Goal: Find specific page/section: Find specific page/section

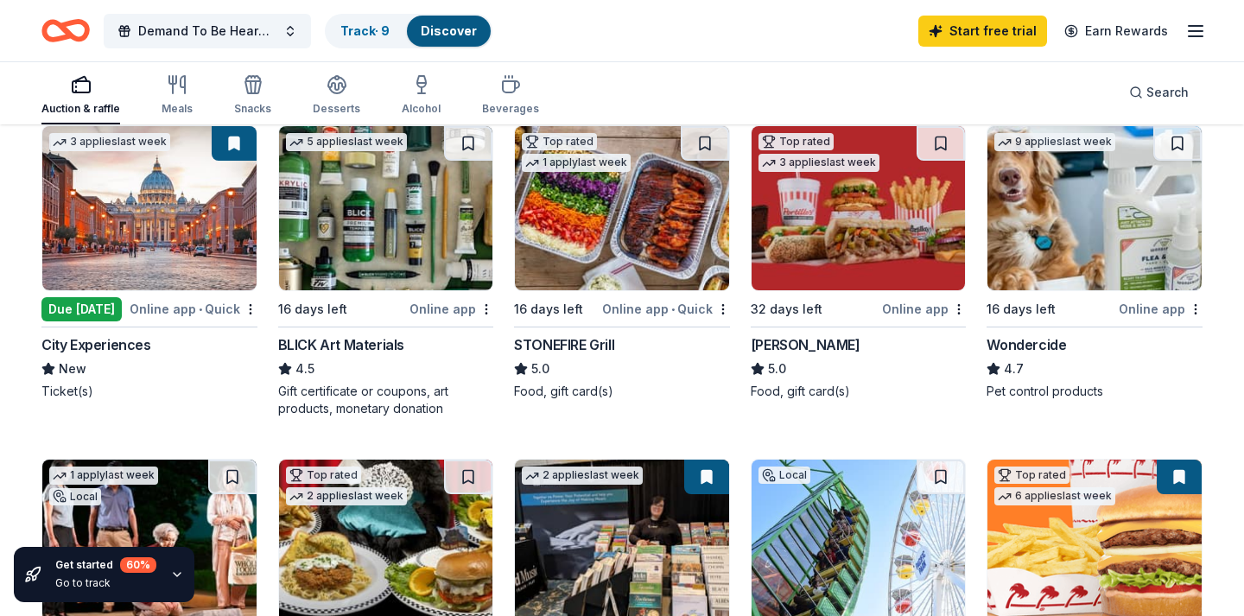
scroll to position [858, 0]
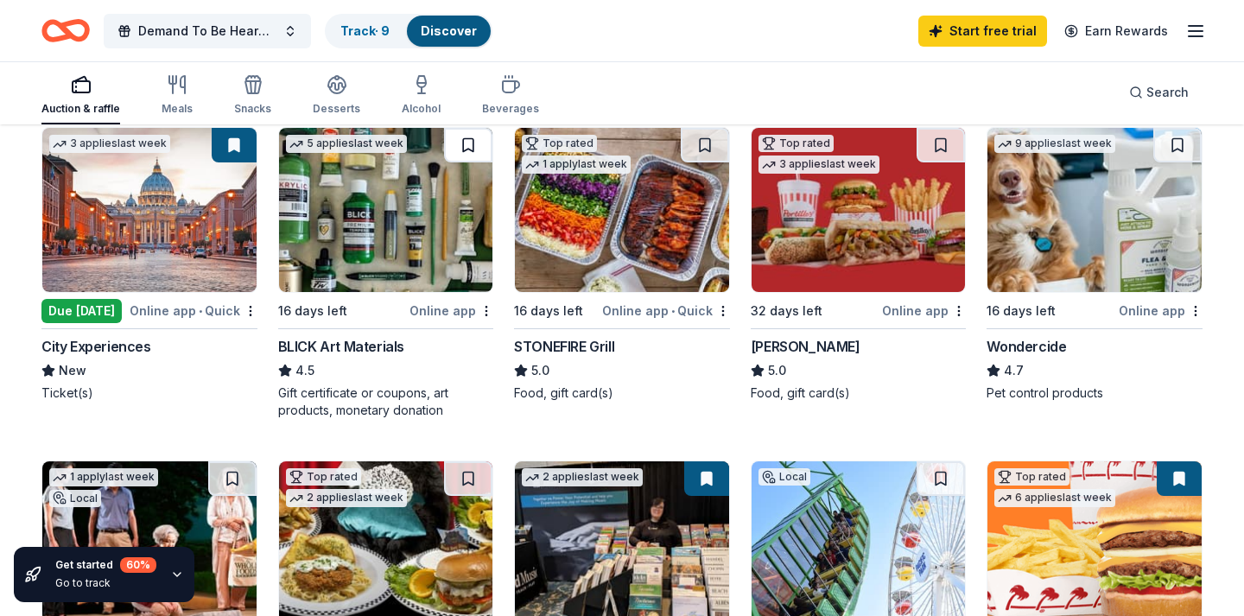
click at [469, 143] on button at bounding box center [468, 145] width 48 height 35
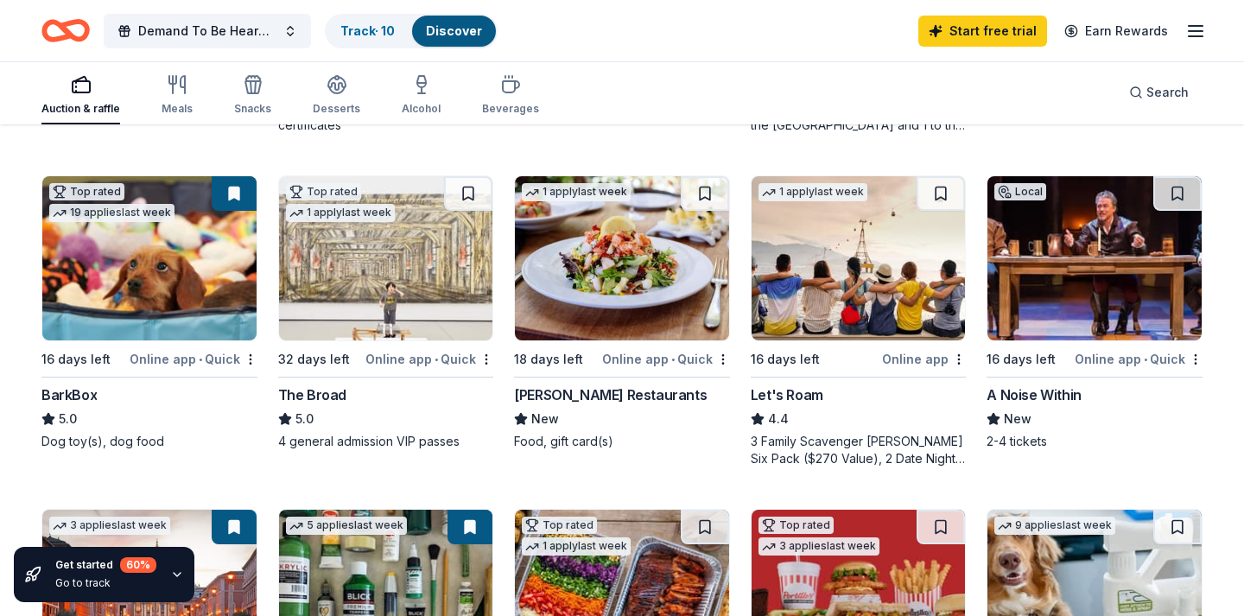
scroll to position [449, 0]
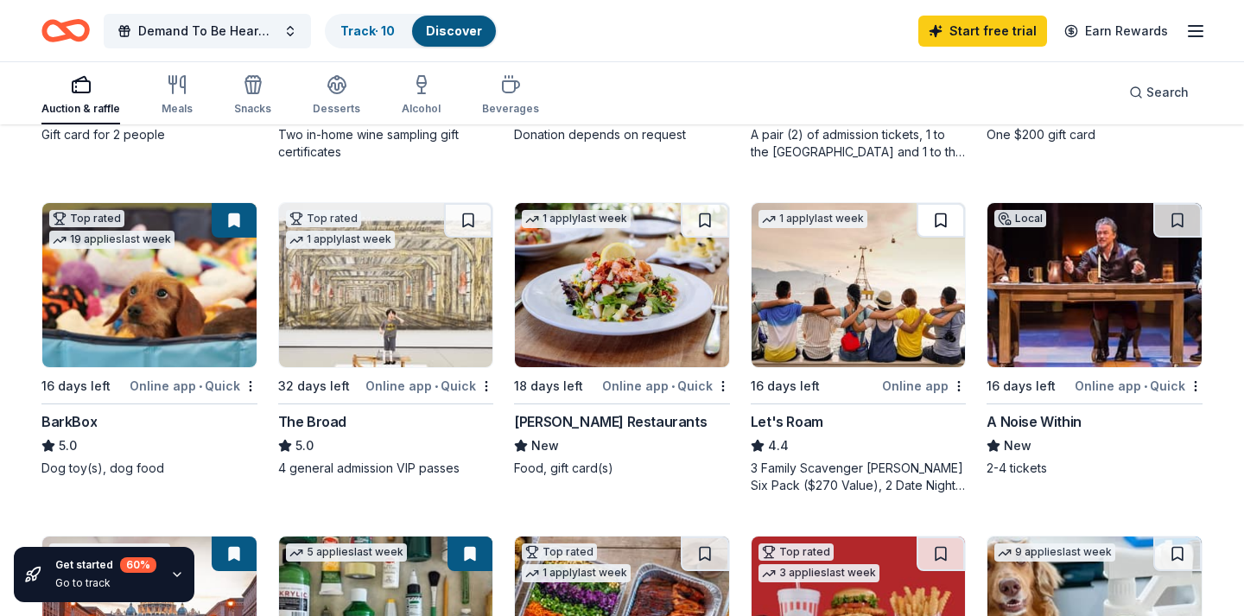
click at [939, 218] on button at bounding box center [941, 220] width 48 height 35
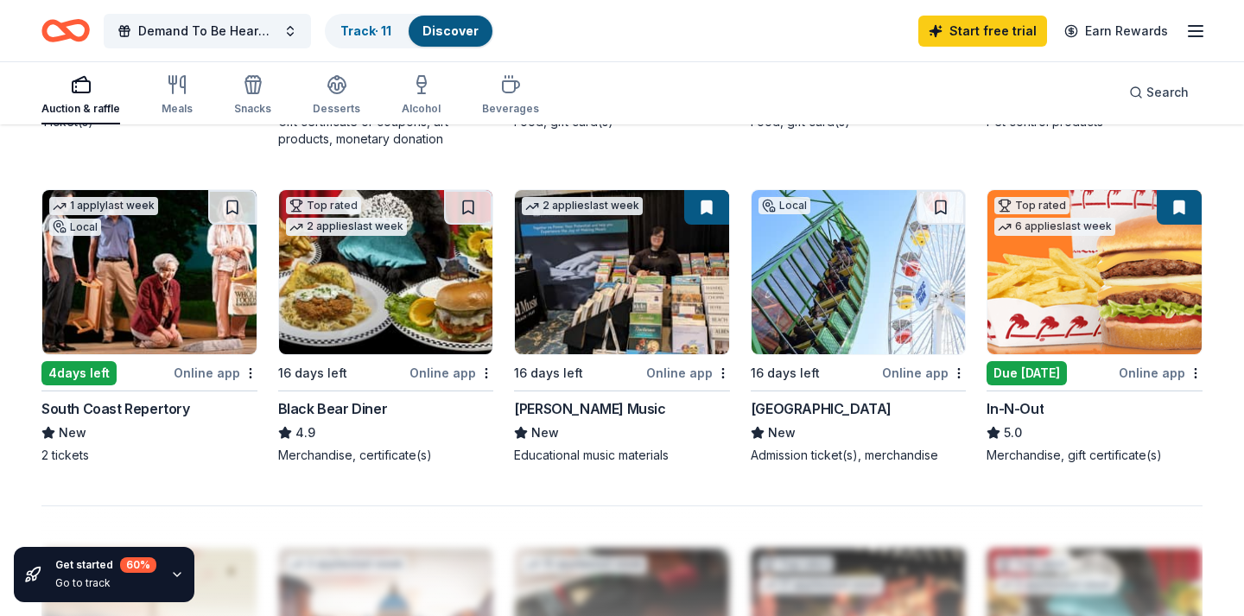
scroll to position [1124, 0]
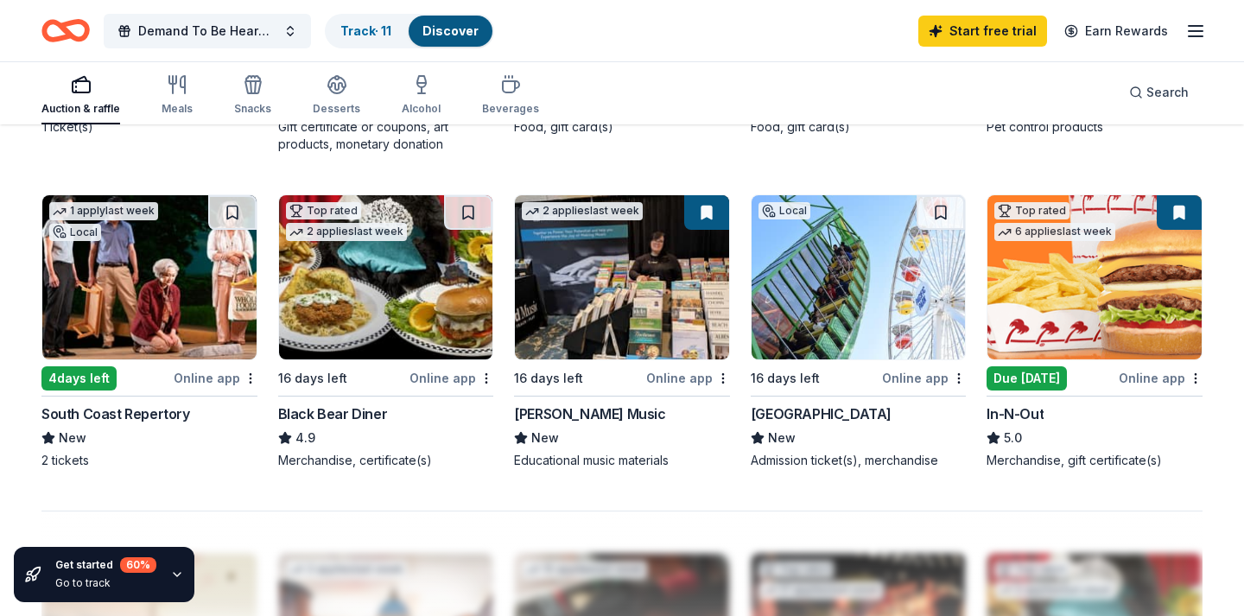
click at [708, 217] on button at bounding box center [706, 212] width 45 height 35
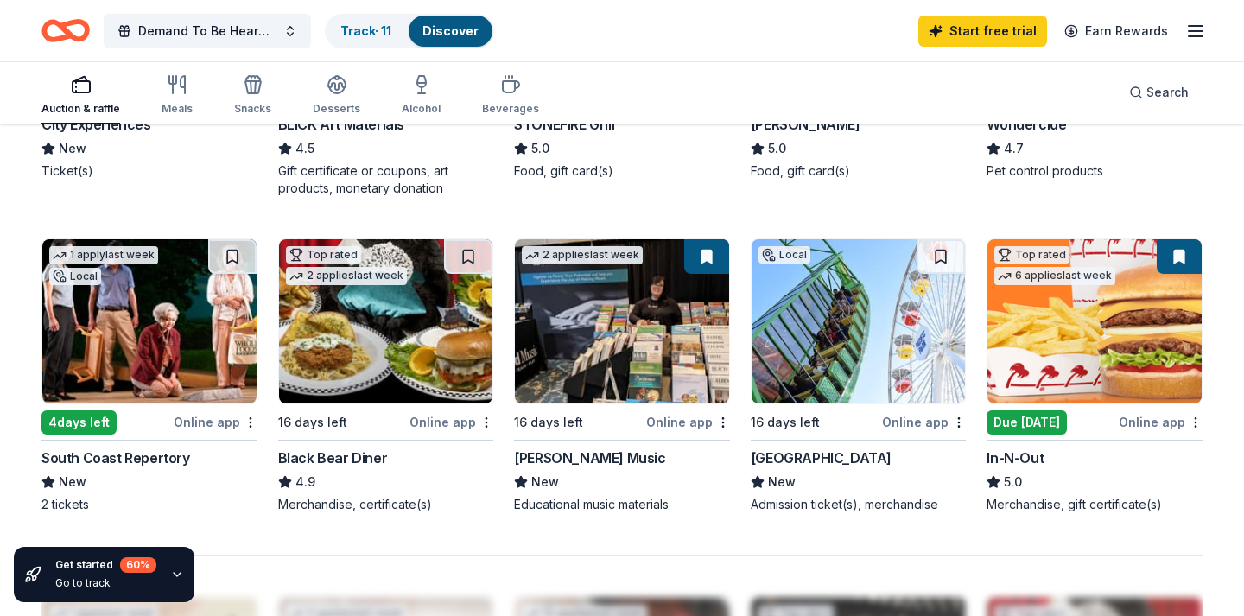
scroll to position [1077, 0]
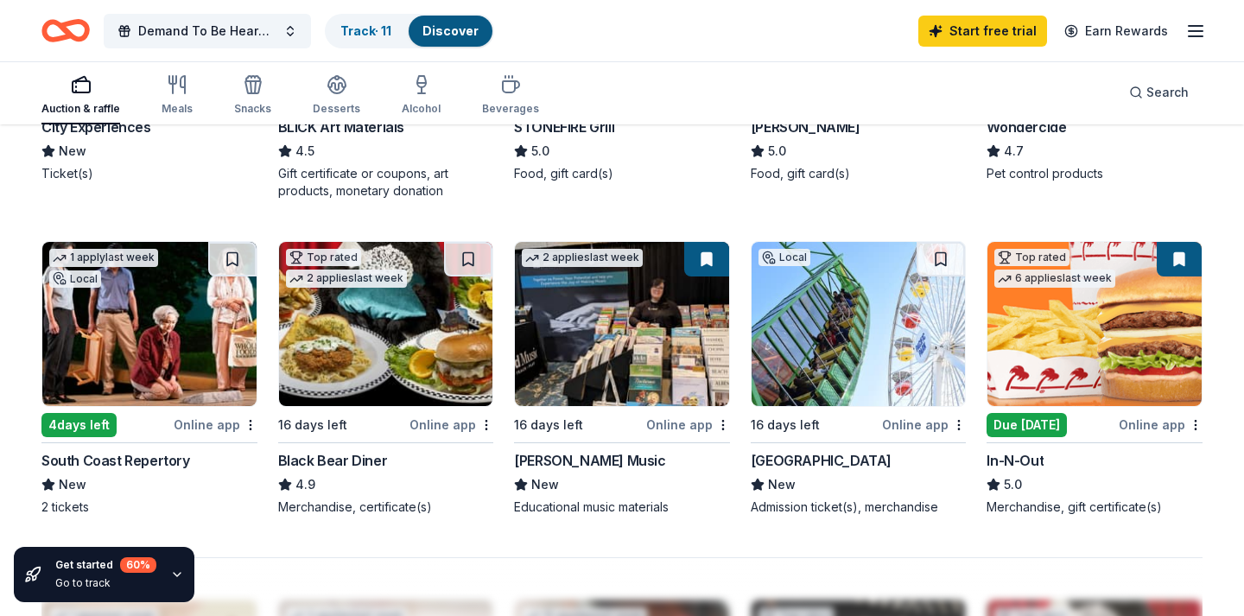
click at [708, 264] on button at bounding box center [706, 259] width 45 height 35
click at [241, 253] on button at bounding box center [232, 259] width 48 height 35
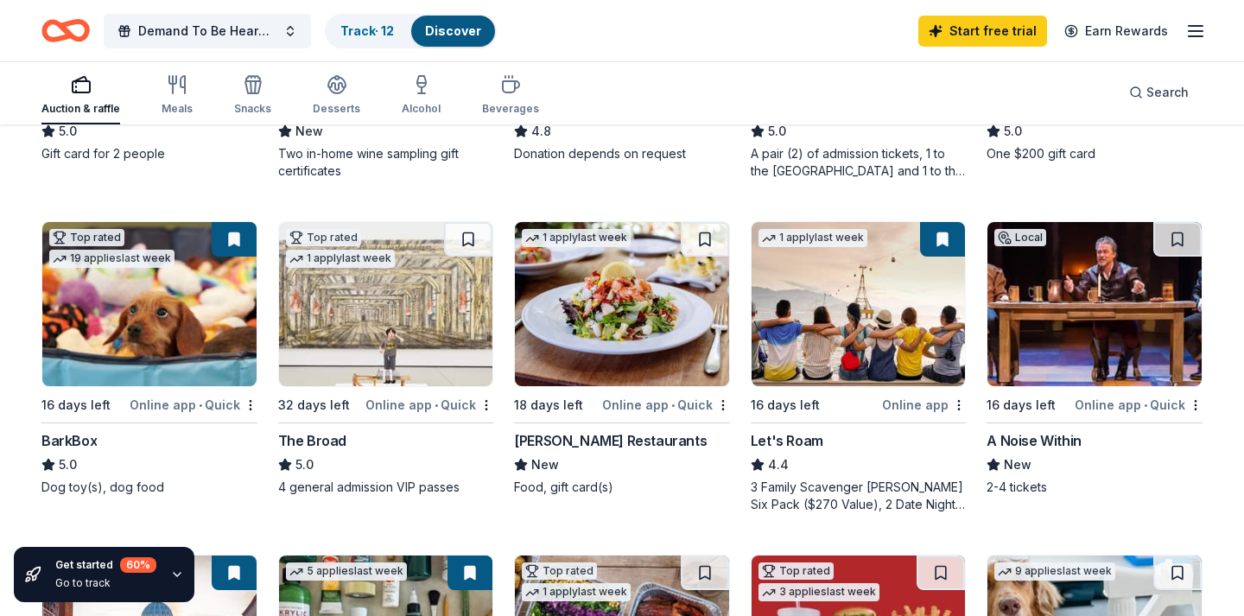
scroll to position [0, 0]
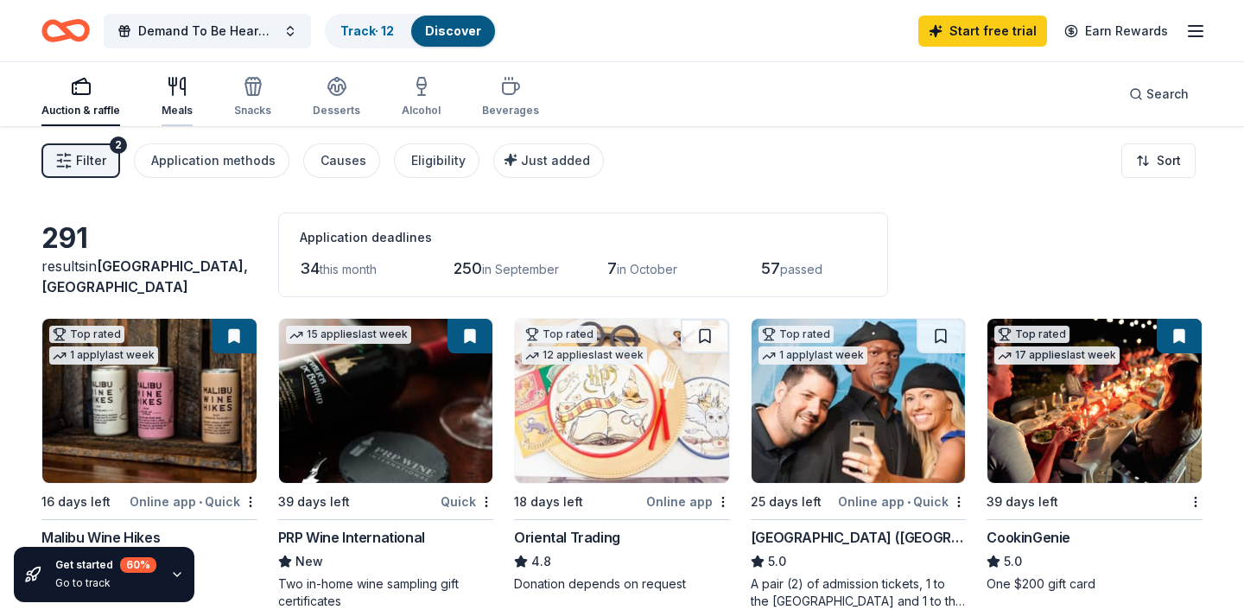
click at [175, 87] on icon "button" at bounding box center [177, 86] width 21 height 21
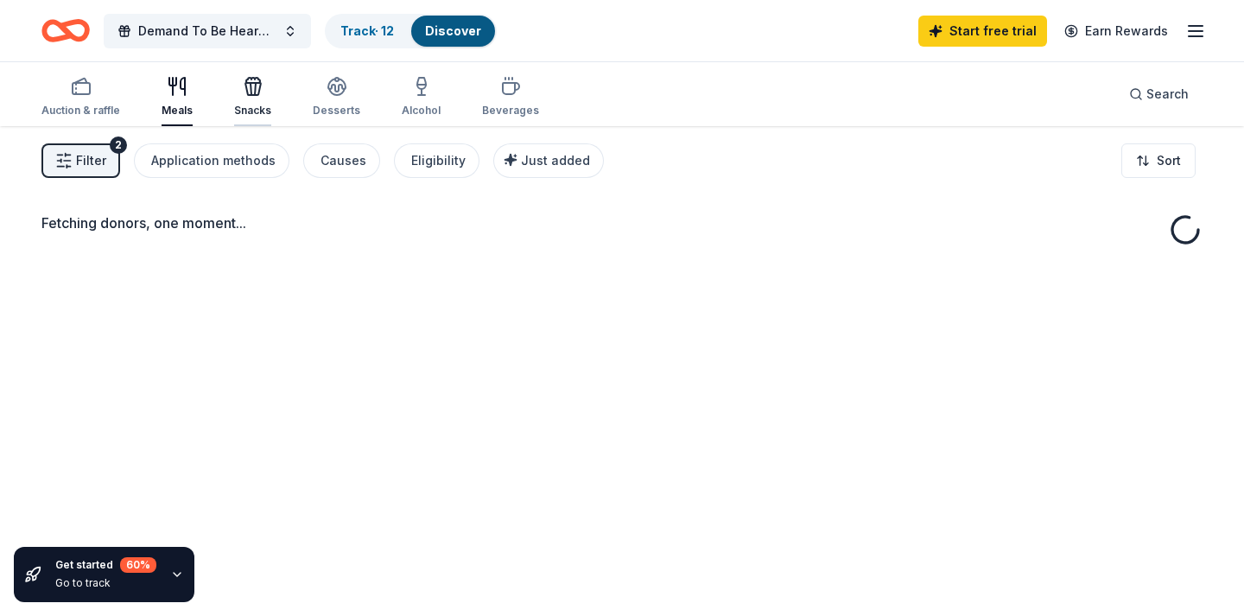
click at [247, 98] on div "Snacks" at bounding box center [252, 96] width 37 height 41
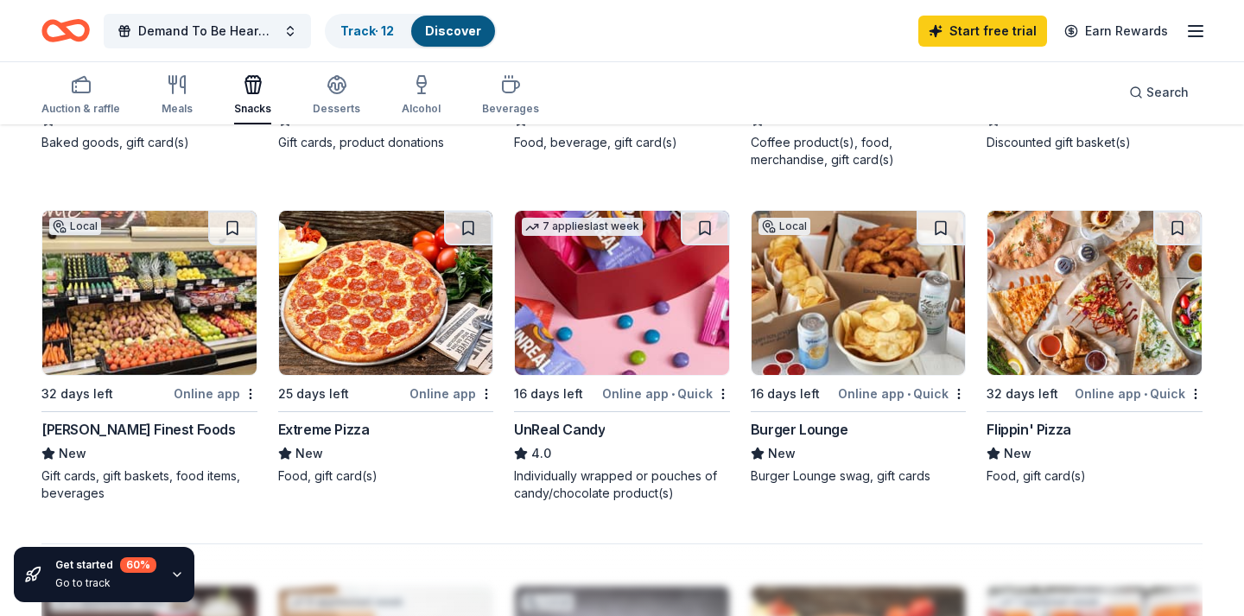
scroll to position [1087, 0]
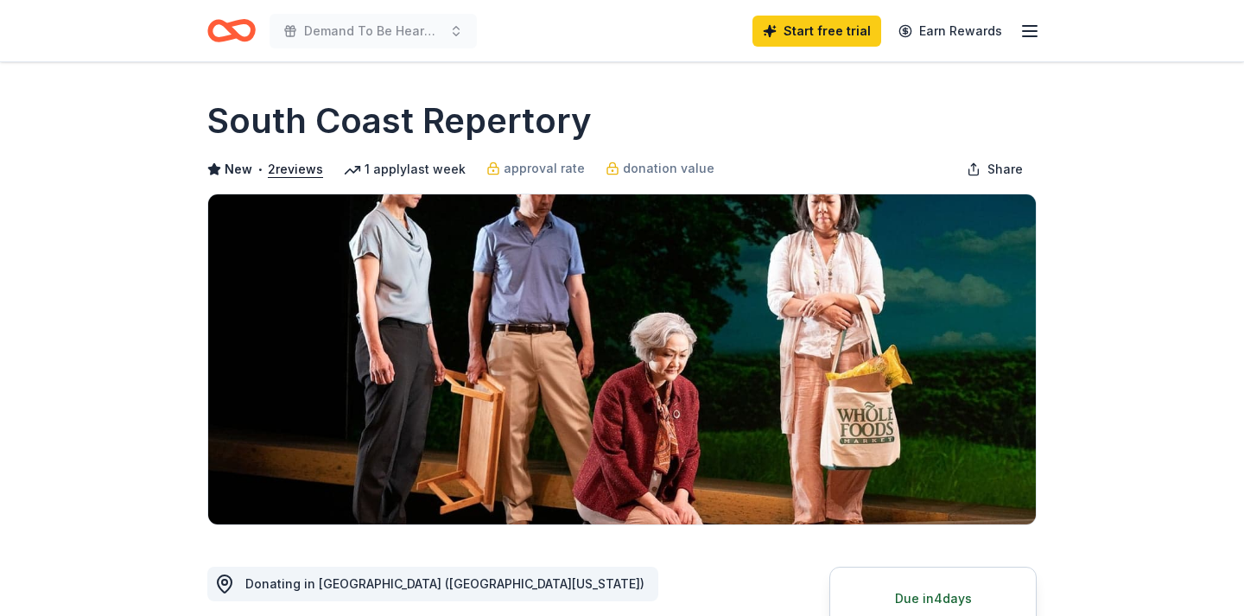
scroll to position [222, 0]
